Goal: Check status

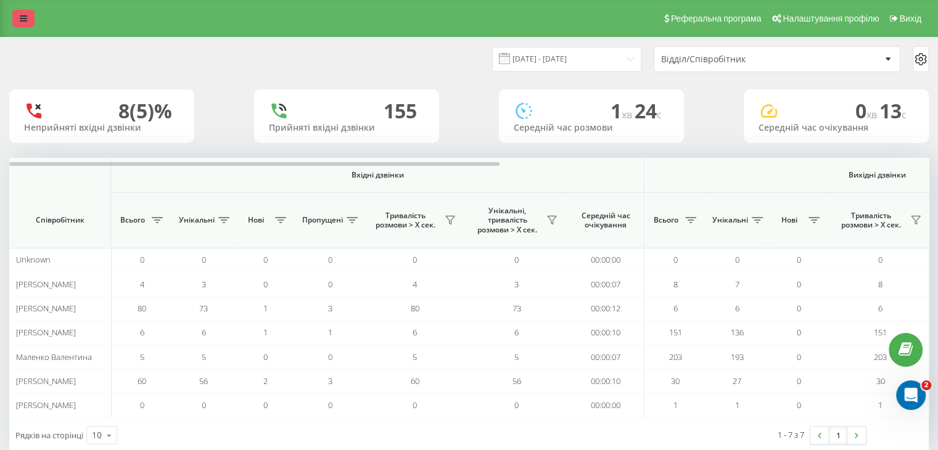
click at [17, 20] on link at bounding box center [23, 18] width 22 height 17
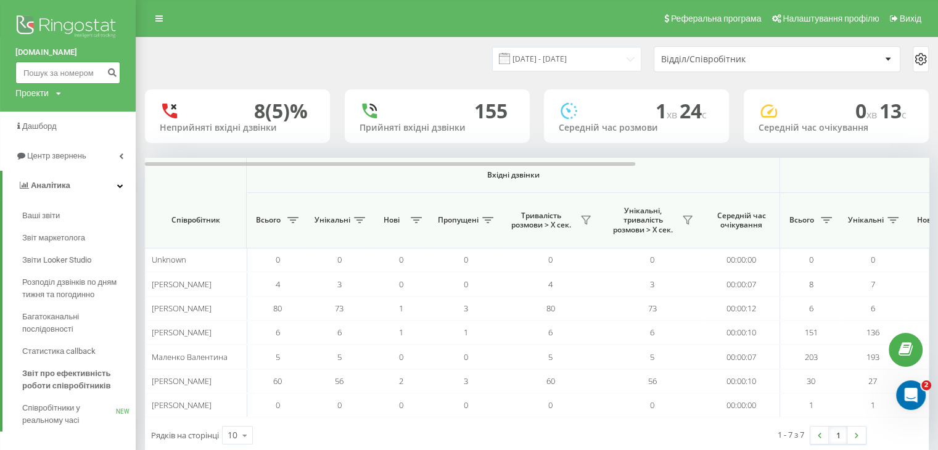
click at [55, 69] on input at bounding box center [67, 73] width 105 height 22
paste input "380992729479"
type input "380992729479"
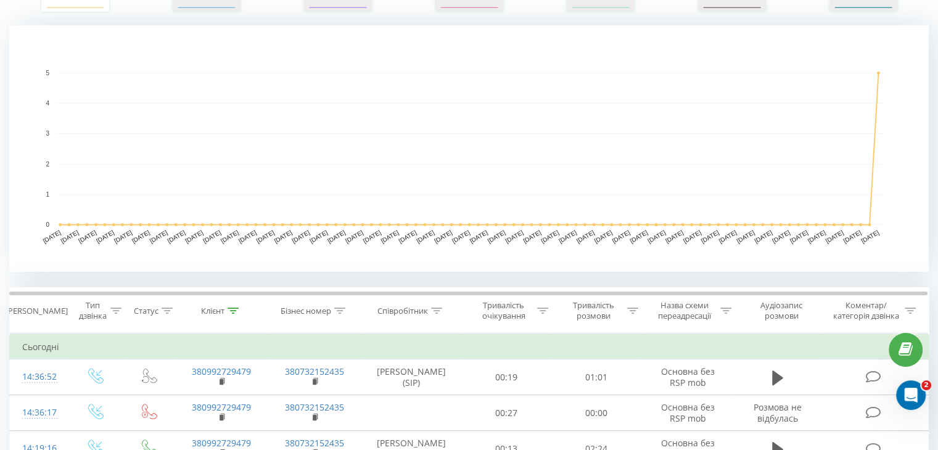
scroll to position [377, 0]
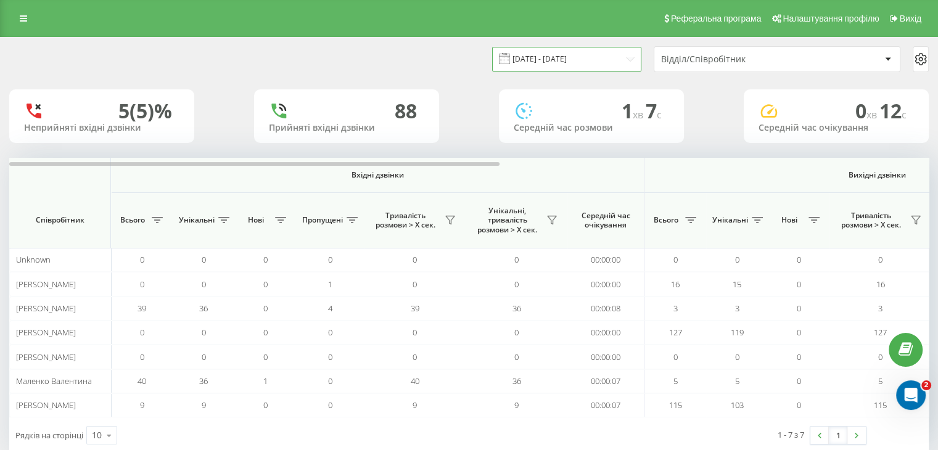
click at [550, 68] on input "[DATE] - [DATE]" at bounding box center [566, 59] width 149 height 24
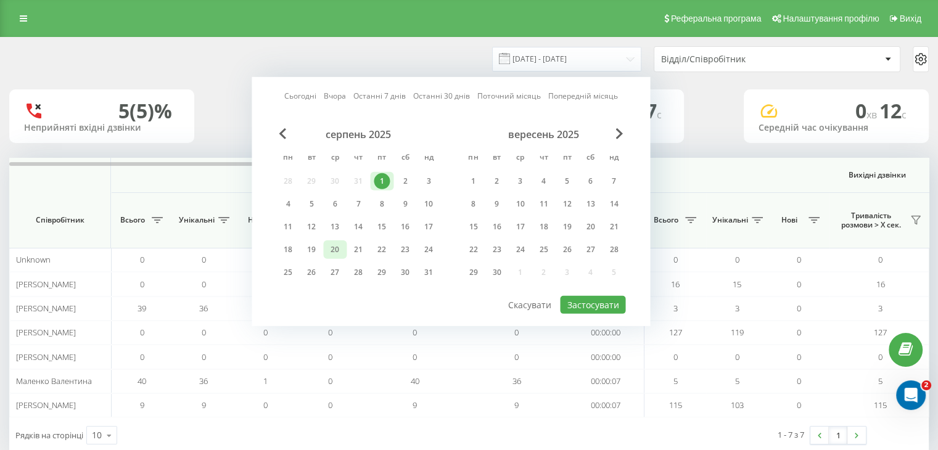
click at [338, 247] on div "20" at bounding box center [335, 250] width 16 height 16
click at [594, 299] on button "Застосувати" at bounding box center [592, 305] width 65 height 18
type input "[DATE] - [DATE]"
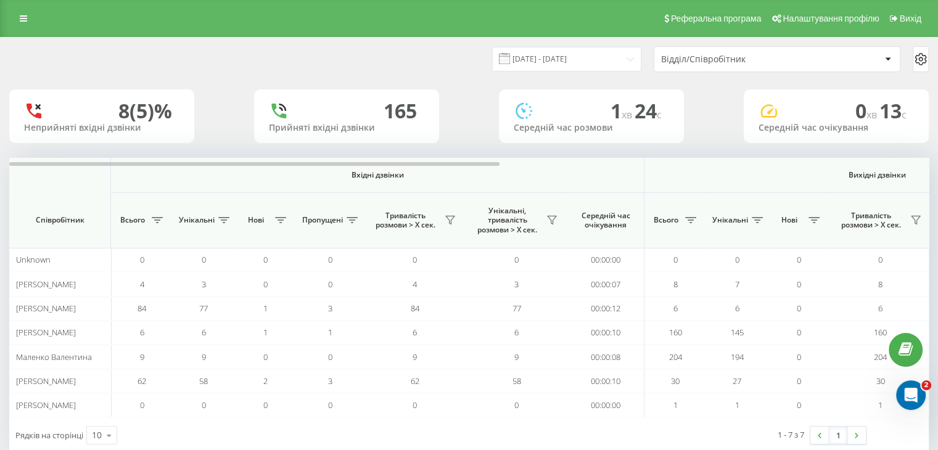
scroll to position [26, 0]
